Goal: Task Accomplishment & Management: Use online tool/utility

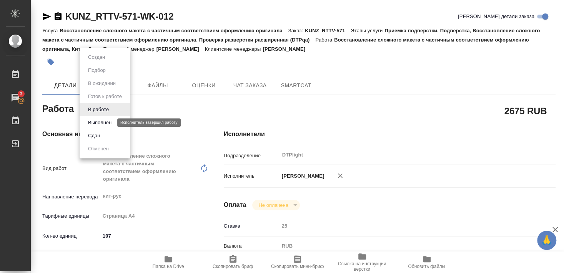
click at [101, 122] on button "Выполнен" at bounding box center [100, 122] width 28 height 8
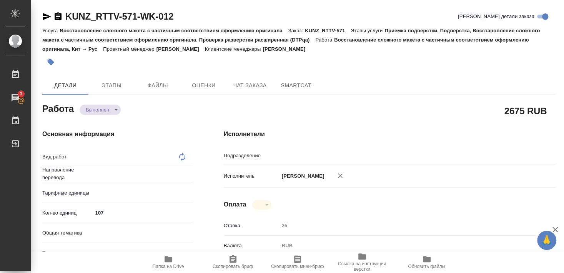
type textarea "x"
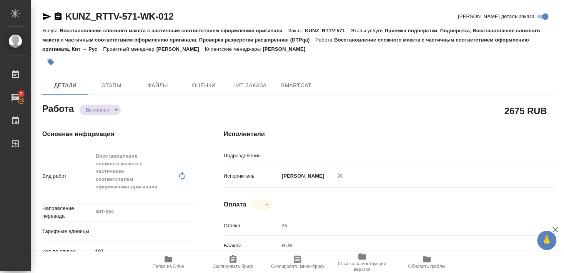
type textarea "Восстановление сложного макета с частичным соответствием оформлению оригинала"
type textarea "x"
type input "кит-рус"
type input "DTPlight"
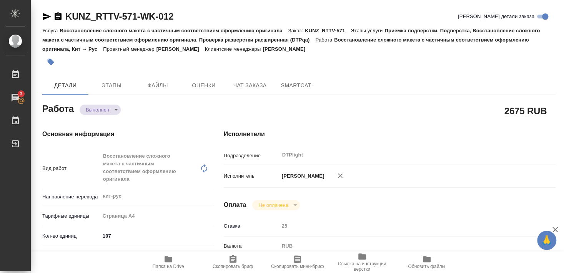
type textarea "x"
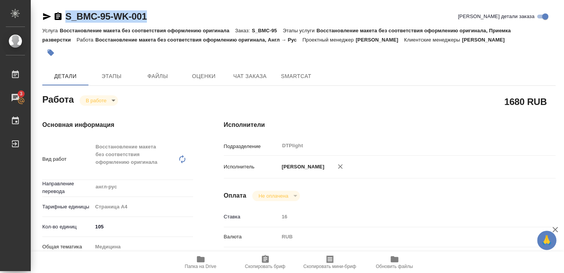
drag, startPoint x: 66, startPoint y: 26, endPoint x: 162, endPoint y: 23, distance: 96.2
click at [162, 23] on div "S_BMC-95-WK-001 Кратко детали заказа" at bounding box center [299, 17] width 514 height 15
copy link "S_BMC-95-WK-001"
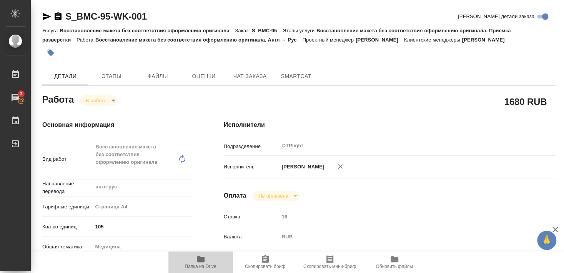
click at [199, 265] on span "Папка на Drive" at bounding box center [201, 266] width 32 height 5
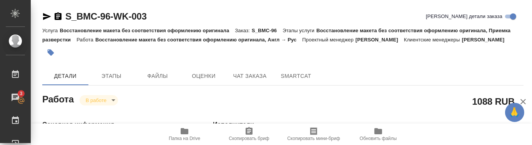
click at [134, 58] on div at bounding box center [202, 52] width 321 height 17
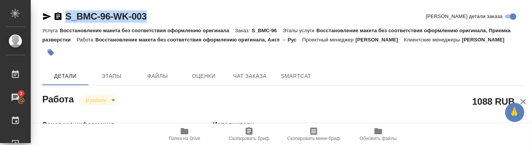
drag, startPoint x: 65, startPoint y: 24, endPoint x: 155, endPoint y: 14, distance: 90.6
click at [155, 14] on div "S_BMC-96-WK-003 Кратко детали заказа" at bounding box center [283, 17] width 482 height 15
copy link "S_BMC-96-WK-003"
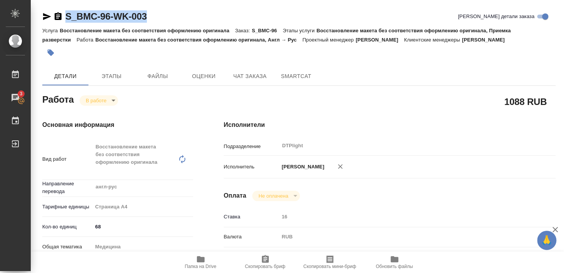
click at [204, 263] on icon "button" at bounding box center [200, 259] width 9 height 9
drag, startPoint x: 66, startPoint y: 26, endPoint x: 148, endPoint y: 24, distance: 82.0
click at [148, 24] on div "S_BMC-93-WK-002 [PERSON_NAME] детали заказа" at bounding box center [299, 17] width 514 height 15
copy link "S_BMC-93-WK-002"
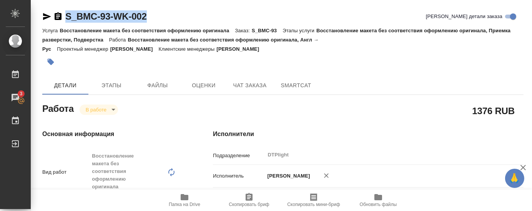
click at [202, 63] on div at bounding box center [202, 61] width 321 height 17
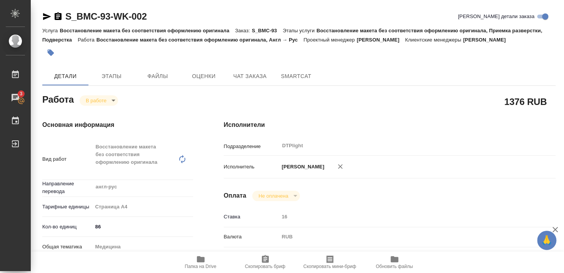
click at [201, 262] on icon "button" at bounding box center [201, 259] width 8 height 6
